Goal: Task Accomplishment & Management: Manage account settings

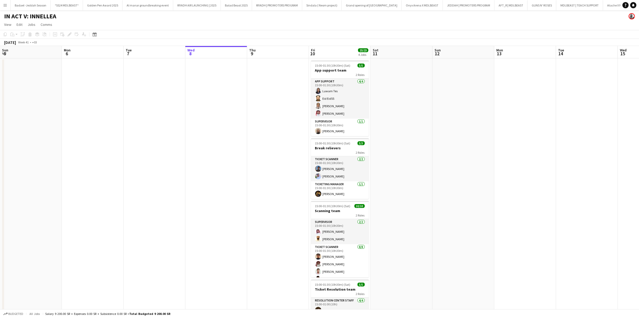
scroll to position [0, 123]
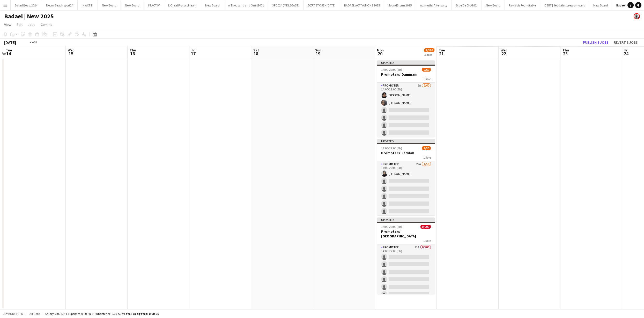
scroll to position [0, 125]
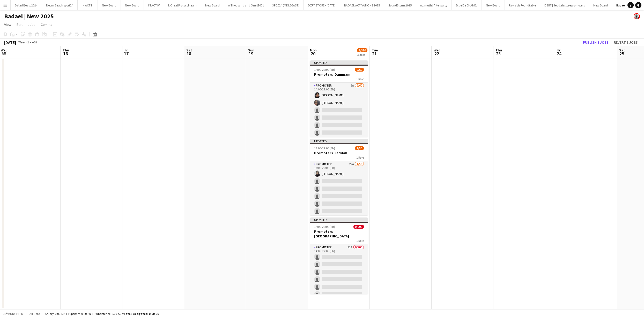
drag, startPoint x: 533, startPoint y: 125, endPoint x: 130, endPoint y: 133, distance: 403.3
click at [130, 133] on app-calendar-viewport "Mon 13 Tue 14 Wed 15 Thu 16 Fri 17 Sat 18 Sun 19 Mon 20 3/310 3 Jobs Tue 21 Wed…" at bounding box center [322, 178] width 644 height 264
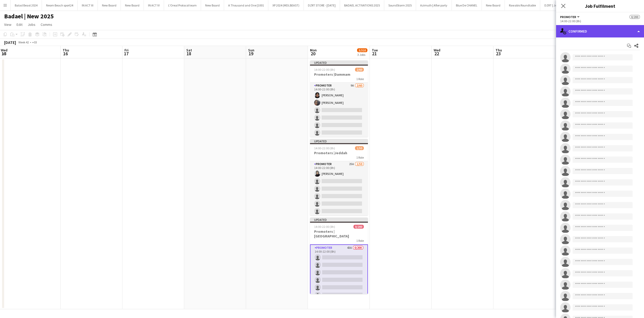
click at [575, 34] on div "single-neutral-actions-check-2 Confirmed" at bounding box center [600, 31] width 88 height 12
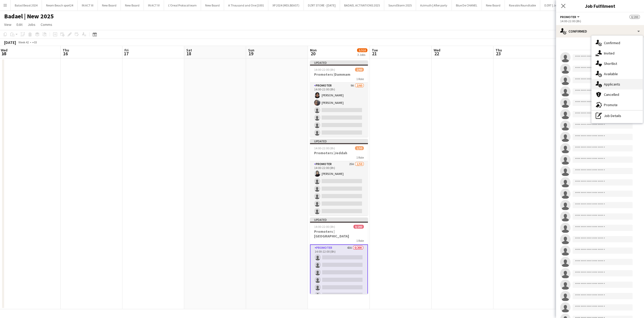
click at [621, 85] on div "single-neutral-actions-information Applicants" at bounding box center [616, 84] width 51 height 10
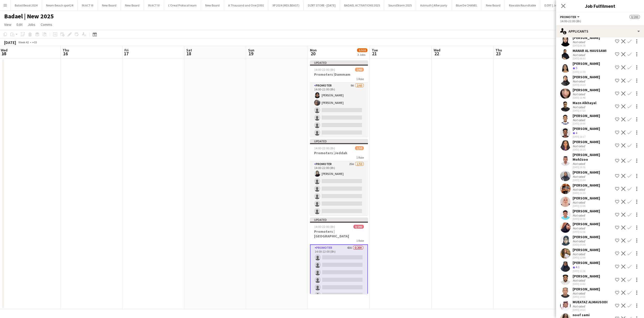
scroll to position [323, 0]
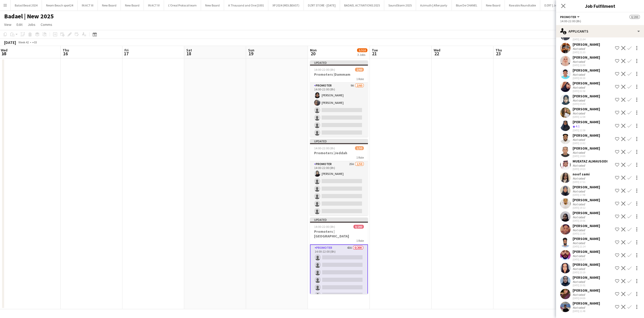
click at [621, 255] on app-icon "Decline" at bounding box center [623, 255] width 4 height 4
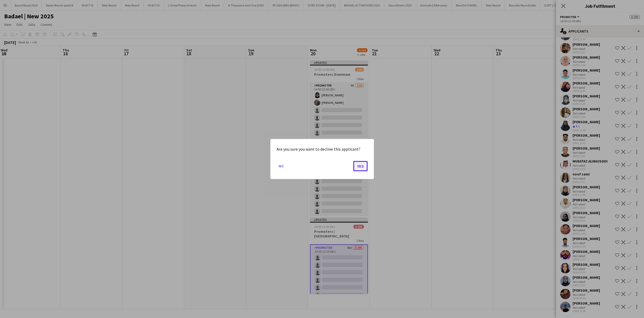
click at [365, 165] on button "Yes" at bounding box center [360, 166] width 14 height 10
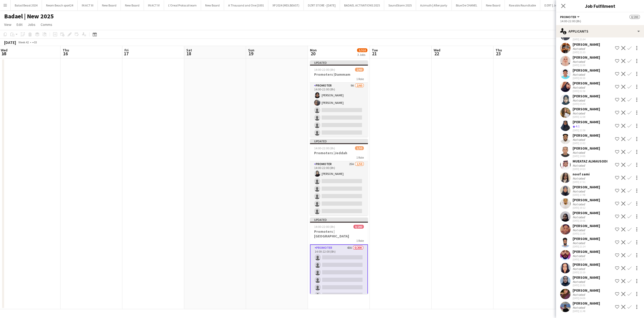
scroll to position [310, 0]
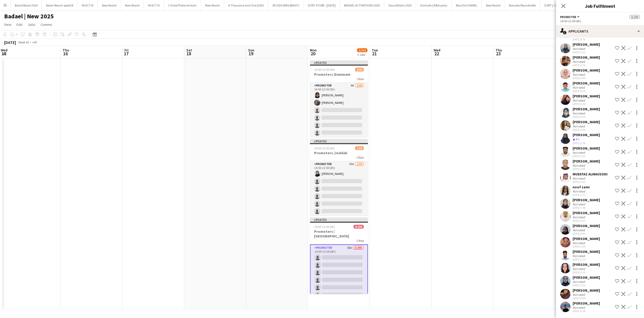
click at [621, 178] on app-icon "Decline" at bounding box center [623, 178] width 4 height 4
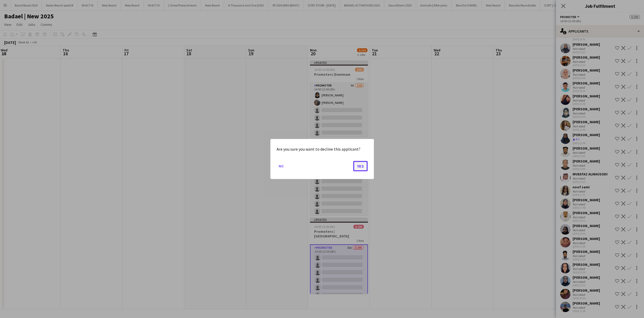
click at [365, 166] on button "Yes" at bounding box center [360, 166] width 14 height 10
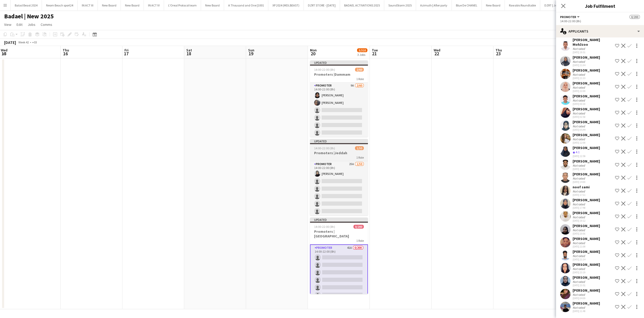
scroll to position [297, 0]
click at [567, 135] on app-user-avatar at bounding box center [565, 138] width 10 height 10
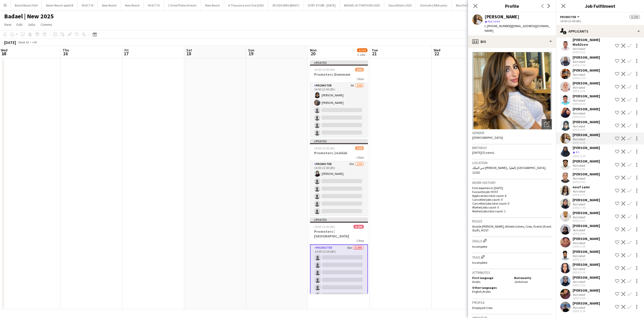
click at [621, 166] on app-icon "Decline" at bounding box center [623, 165] width 4 height 4
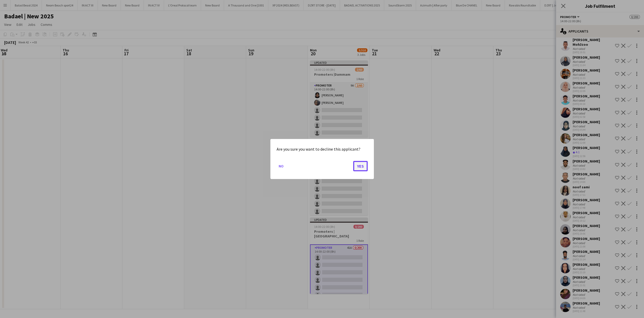
click at [353, 166] on button "Yes" at bounding box center [360, 166] width 14 height 10
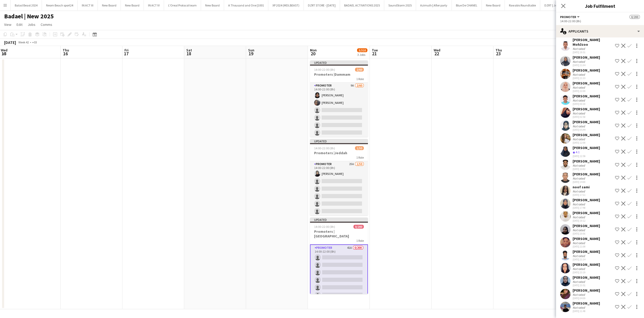
scroll to position [284, 0]
click at [621, 243] on app-icon "Decline" at bounding box center [623, 243] width 4 height 4
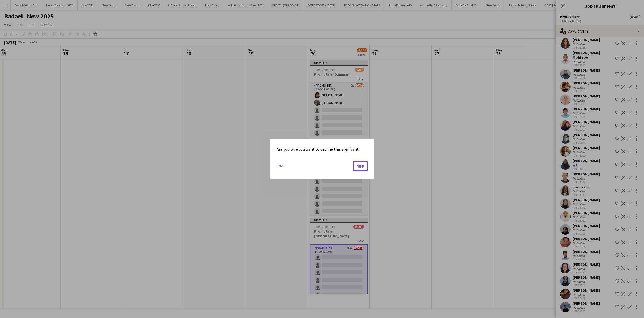
click at [362, 169] on button "Yes" at bounding box center [360, 166] width 14 height 10
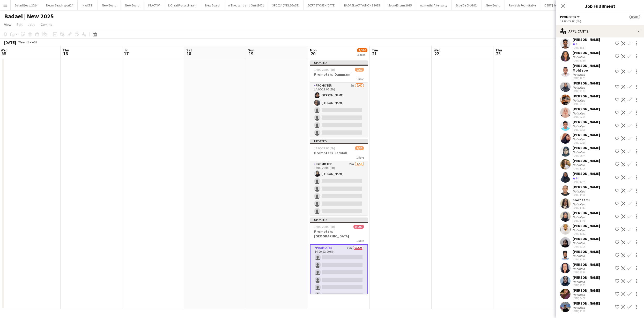
click at [621, 308] on app-icon "Decline" at bounding box center [623, 307] width 4 height 4
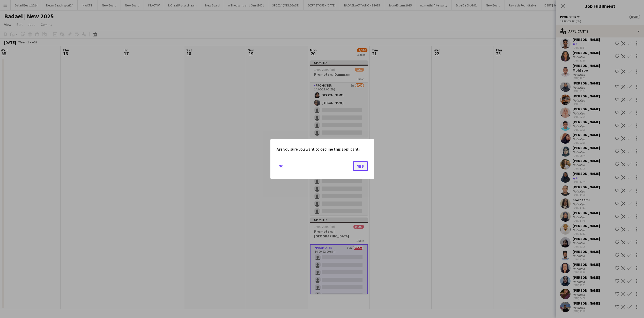
click at [366, 167] on button "Yes" at bounding box center [360, 166] width 14 height 10
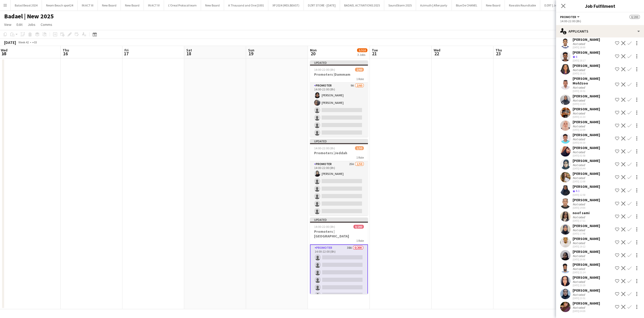
scroll to position [259, 0]
click at [621, 270] on app-icon "Decline" at bounding box center [623, 268] width 4 height 4
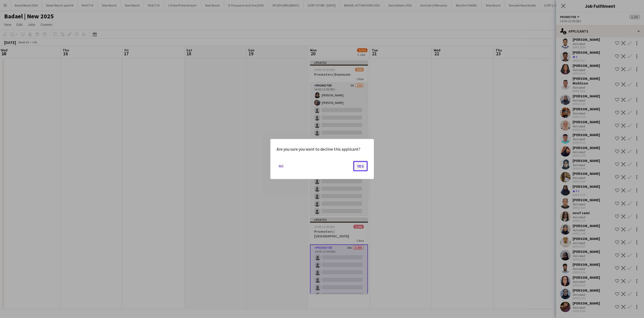
click at [364, 169] on button "Yes" at bounding box center [360, 166] width 14 height 10
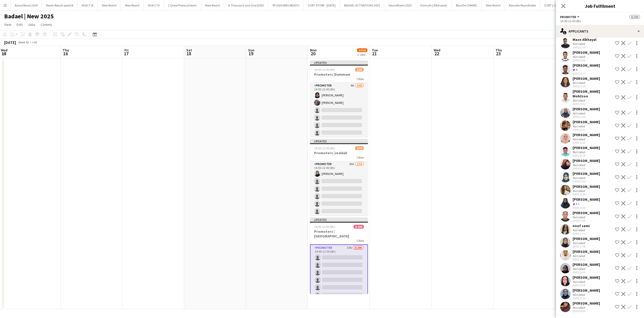
click at [621, 255] on app-icon "Decline" at bounding box center [623, 255] width 4 height 4
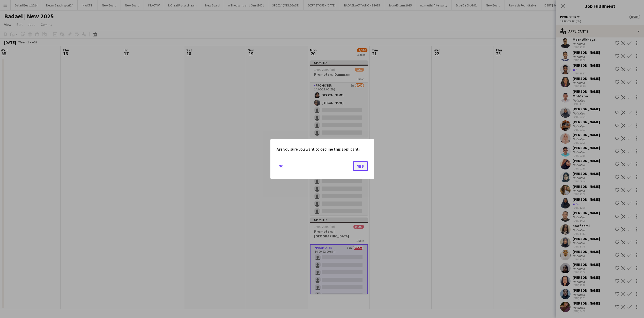
click at [357, 163] on button "Yes" at bounding box center [360, 166] width 14 height 10
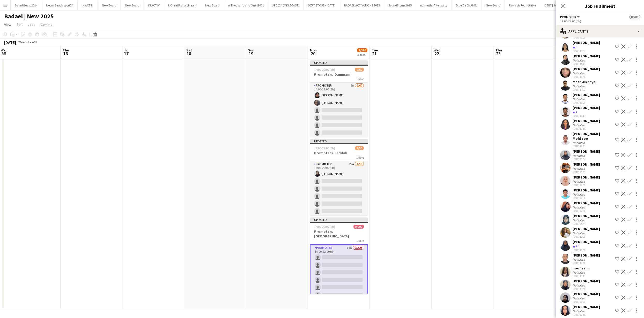
scroll to position [190, 0]
click at [621, 101] on app-icon "Decline" at bounding box center [623, 99] width 4 height 4
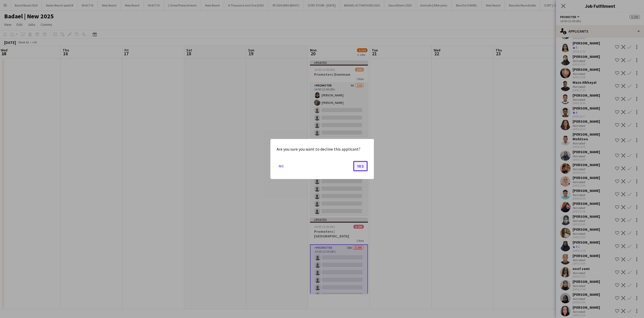
drag, startPoint x: 353, startPoint y: 167, endPoint x: 351, endPoint y: 165, distance: 2.7
click at [353, 167] on button "Yes" at bounding box center [360, 166] width 14 height 10
